Goal: Task Accomplishment & Management: Use online tool/utility

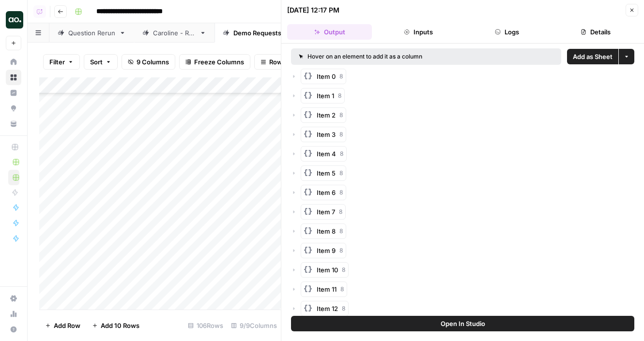
scroll to position [1425, 0]
click at [630, 8] on icon "button" at bounding box center [632, 10] width 6 height 6
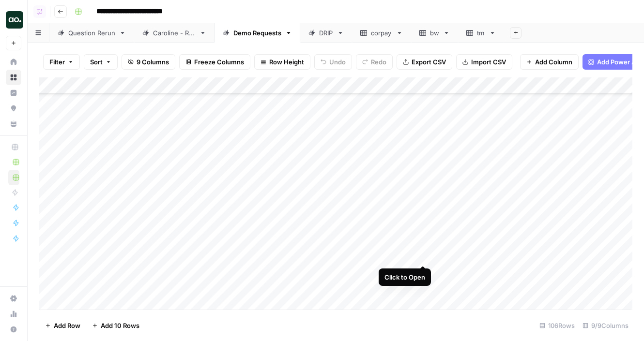
click at [423, 255] on div "Add Column" at bounding box center [335, 193] width 593 height 232
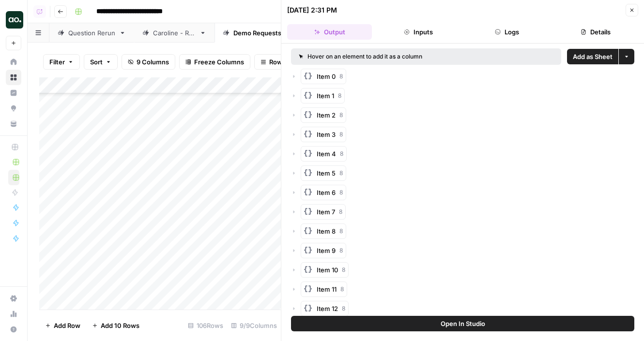
click at [581, 54] on span "Add as Sheet" at bounding box center [593, 57] width 40 height 10
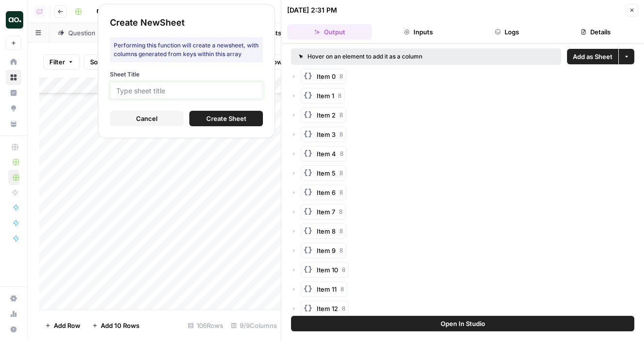
click at [247, 87] on input "Sheet Title" at bounding box center [186, 90] width 140 height 9
type input "replo"
click at [213, 121] on span "Create Sheet" at bounding box center [226, 119] width 40 height 10
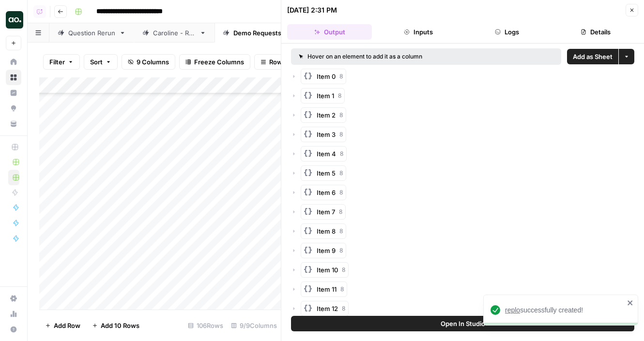
click at [508, 309] on span "replo" at bounding box center [512, 310] width 15 height 8
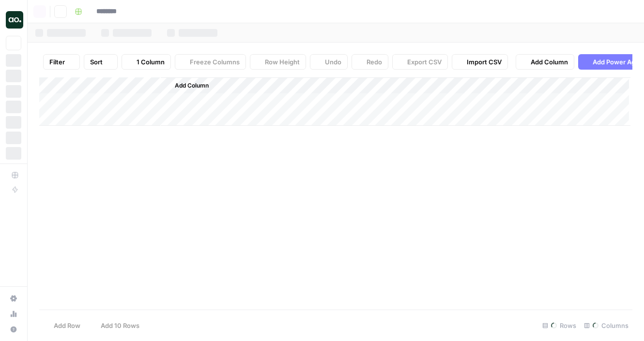
type input "**********"
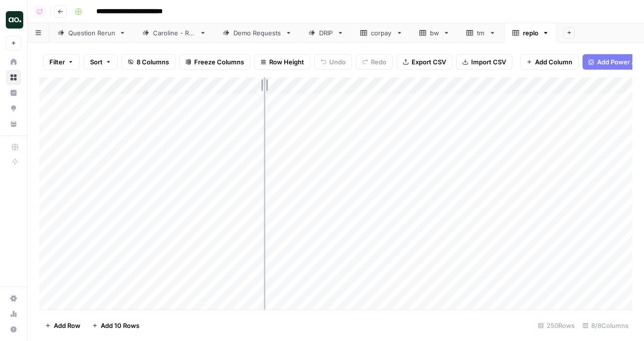
drag, startPoint x: 213, startPoint y: 84, endPoint x: 311, endPoint y: 82, distance: 97.8
click at [310, 83] on div "Add Column" at bounding box center [335, 193] width 593 height 232
